Goal: Task Accomplishment & Management: Complete application form

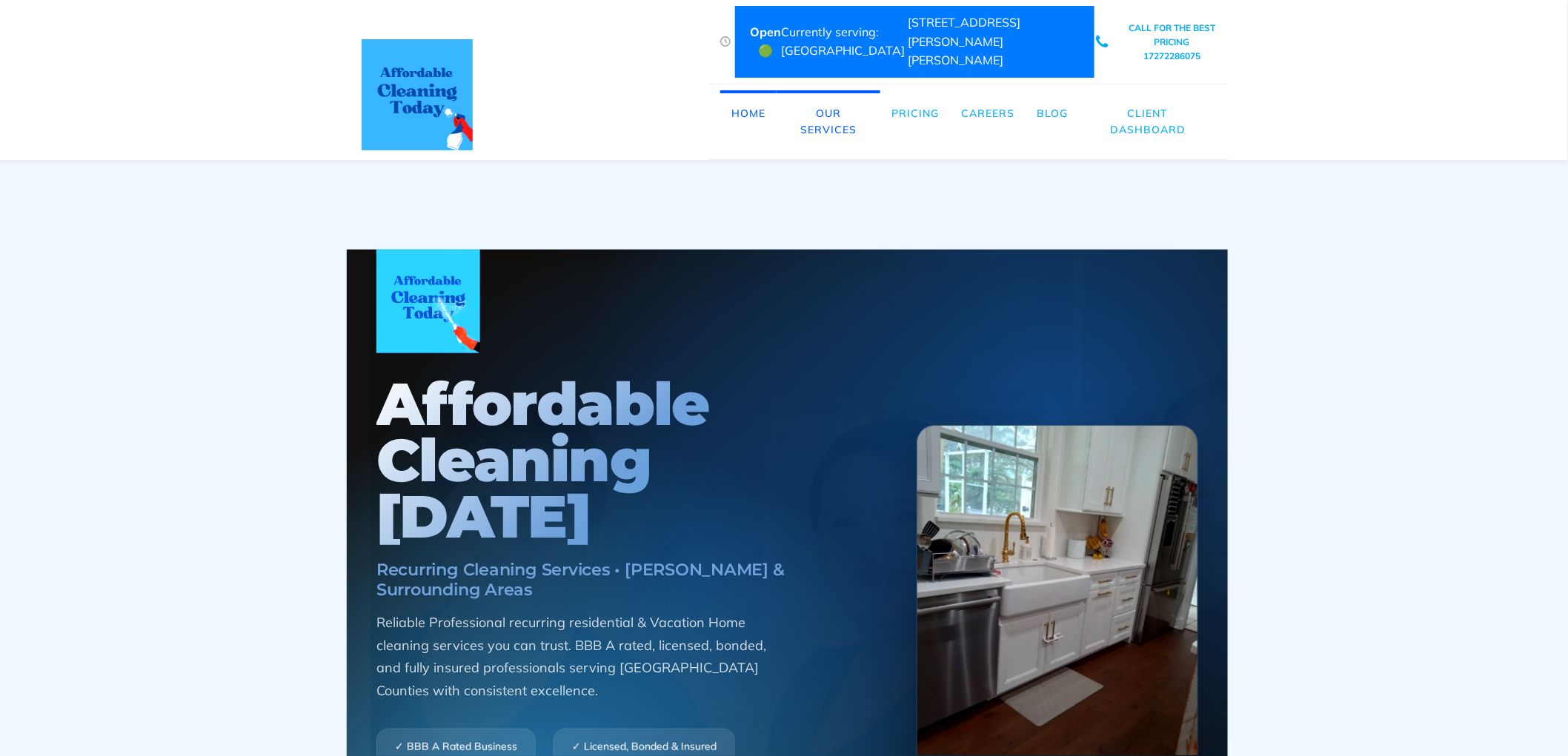
click at [997, 96] on link "Careers" at bounding box center [988, 114] width 75 height 46
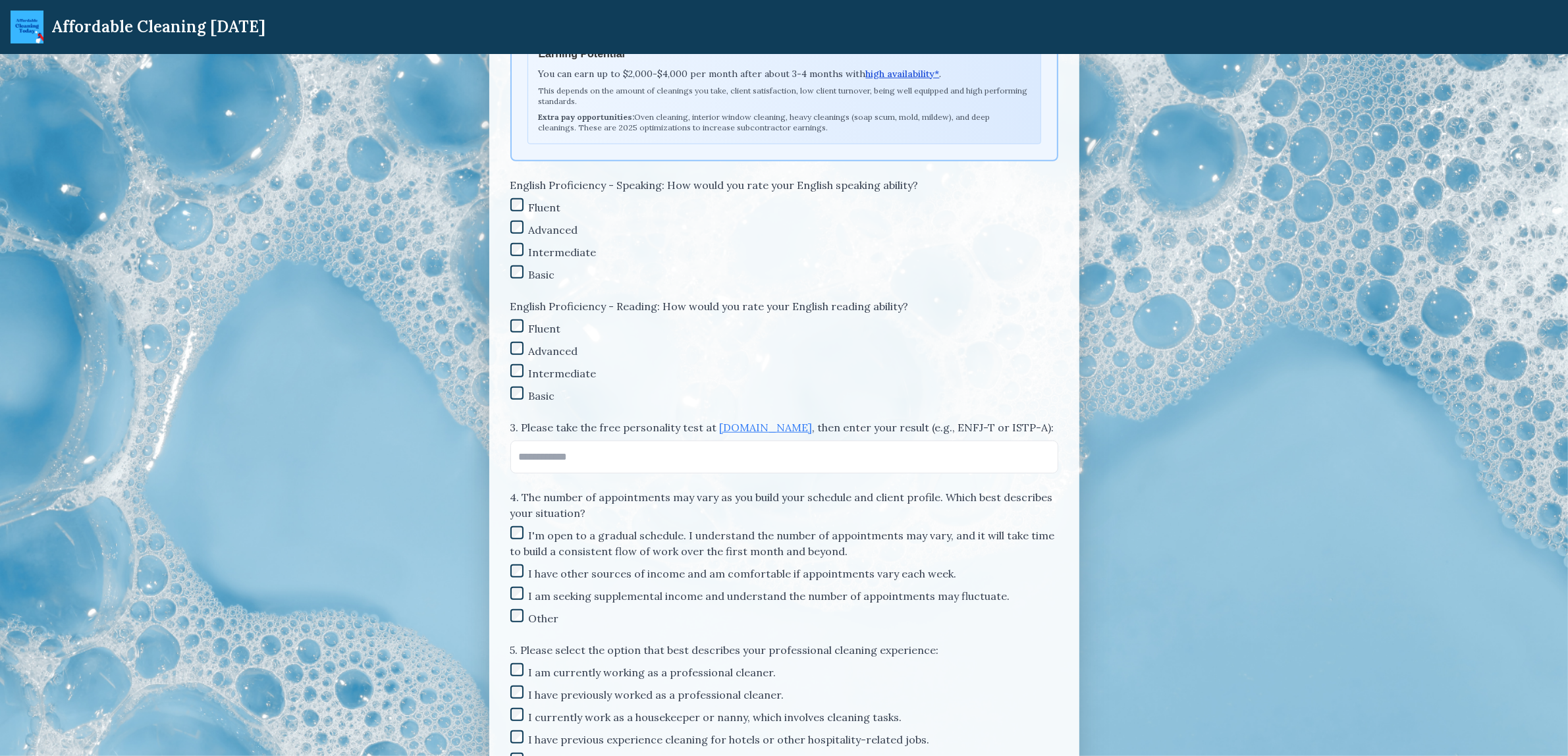
scroll to position [988, 0]
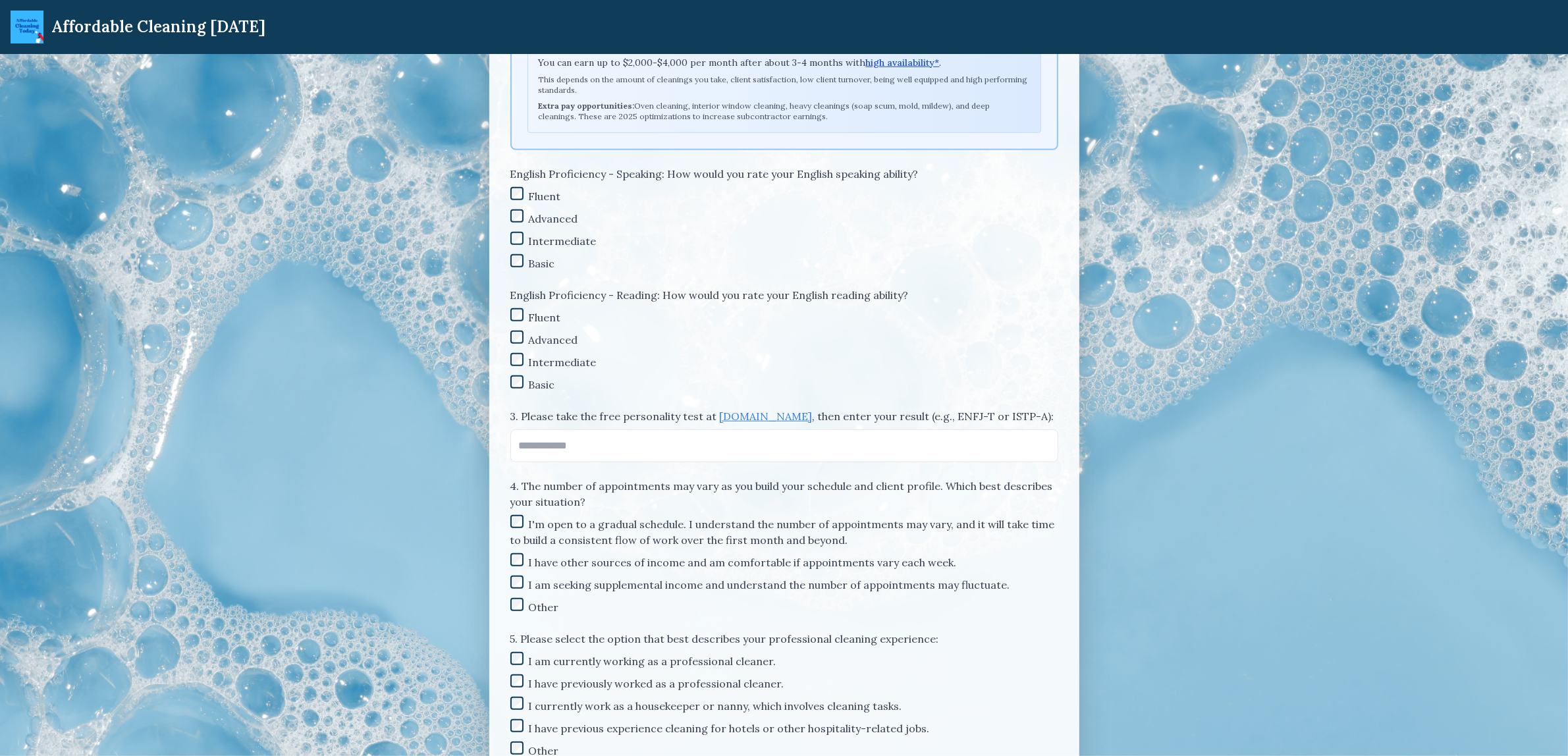
click at [988, 417] on label "3. Please take the free personality test at 16personalities.com , then enter yo…" at bounding box center [784, 416] width 548 height 16
click at [988, 430] on input "3. Please take the free personality test at 16personalities.com , then enter yo…" at bounding box center [784, 446] width 548 height 33
click at [988, 417] on label "3. Please take the free personality test at 16personalities.com , then enter yo…" at bounding box center [784, 416] width 548 height 16
click at [988, 430] on input "3. Please take the free personality test at 16personalities.com , then enter yo…" at bounding box center [784, 446] width 548 height 33
click at [988, 417] on label "3. Please take the free personality test at 16personalities.com , then enter yo…" at bounding box center [784, 416] width 548 height 16
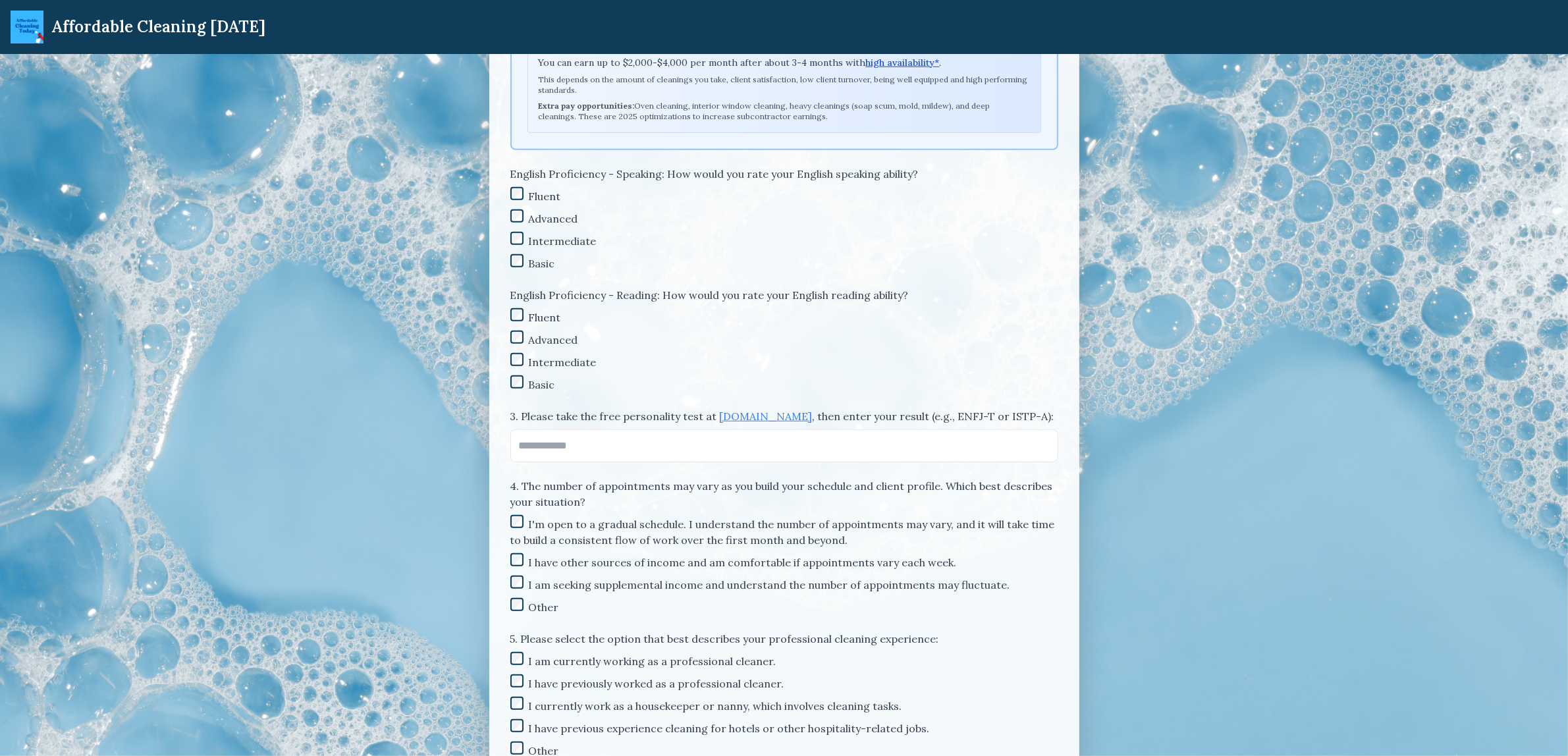
click at [988, 430] on input "3. Please take the free personality test at 16personalities.com , then enter yo…" at bounding box center [784, 446] width 548 height 33
copy label "or"
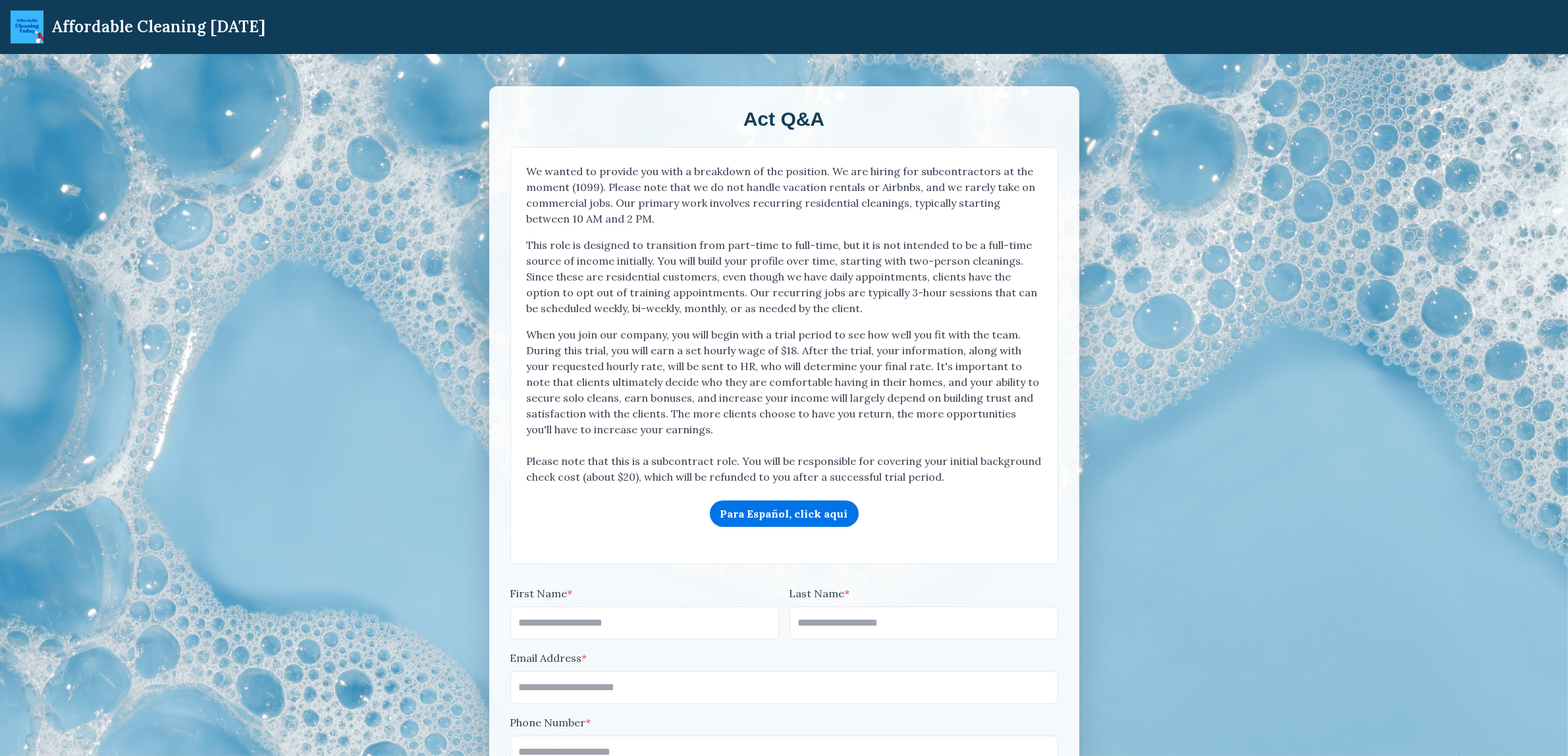
scroll to position [0, 0]
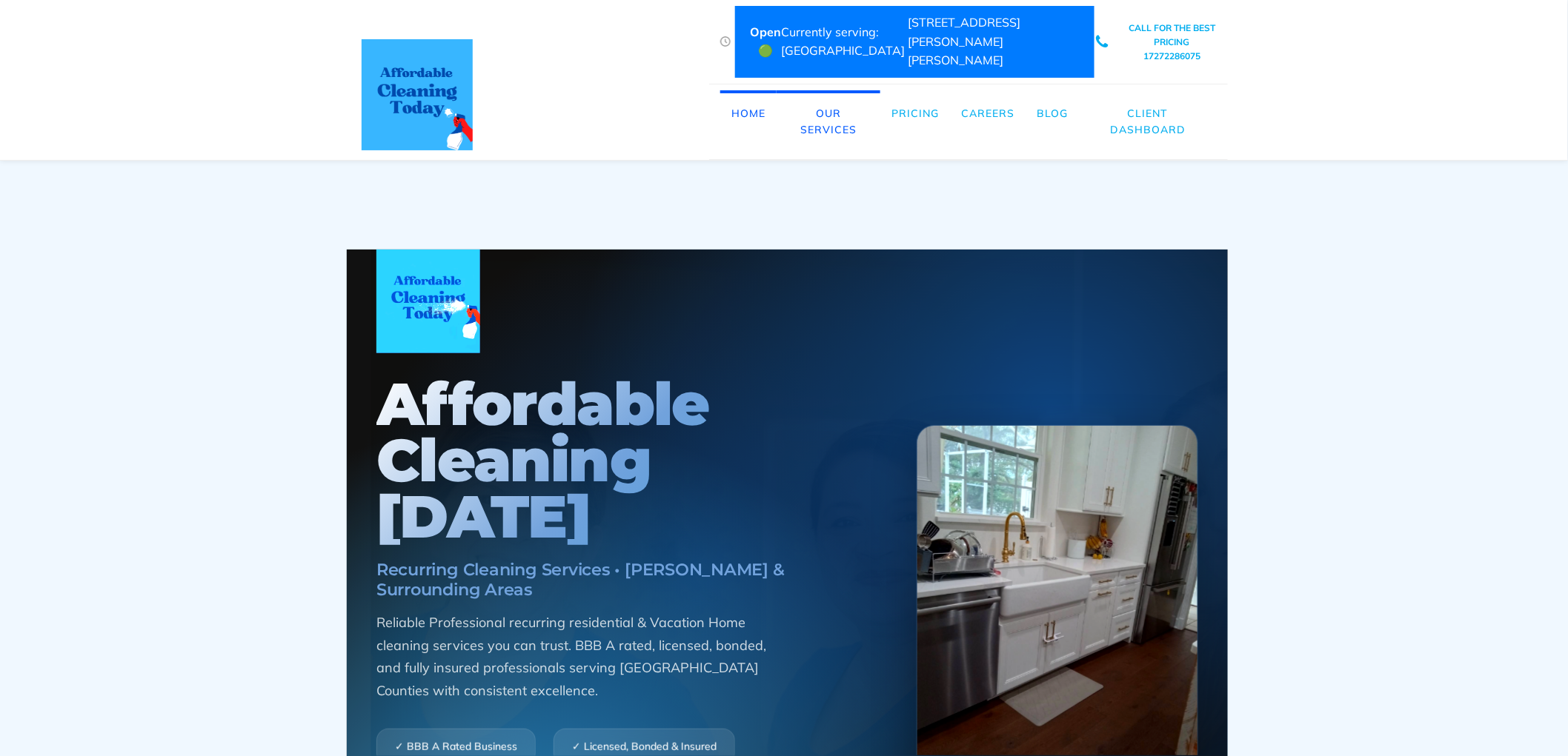
drag, startPoint x: 1137, startPoint y: 105, endPoint x: 1035, endPoint y: 88, distance: 103.4
click at [1136, 105] on link "Client Dashboard" at bounding box center [1148, 122] width 138 height 63
click at [975, 98] on link "Careers" at bounding box center [988, 114] width 75 height 46
